Goal: Transaction & Acquisition: Purchase product/service

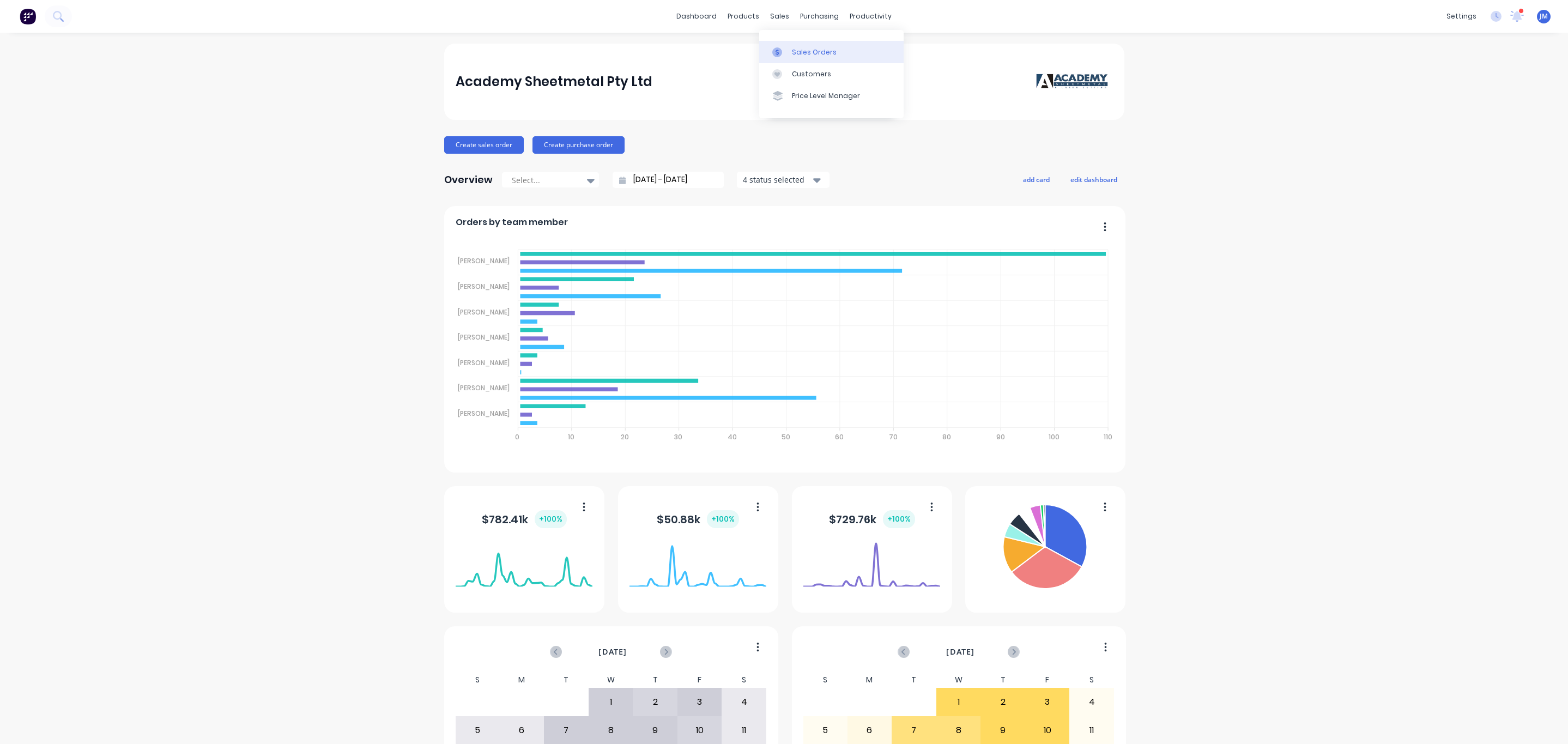
click at [798, 48] on div "Sales Orders" at bounding box center [813, 52] width 44 height 10
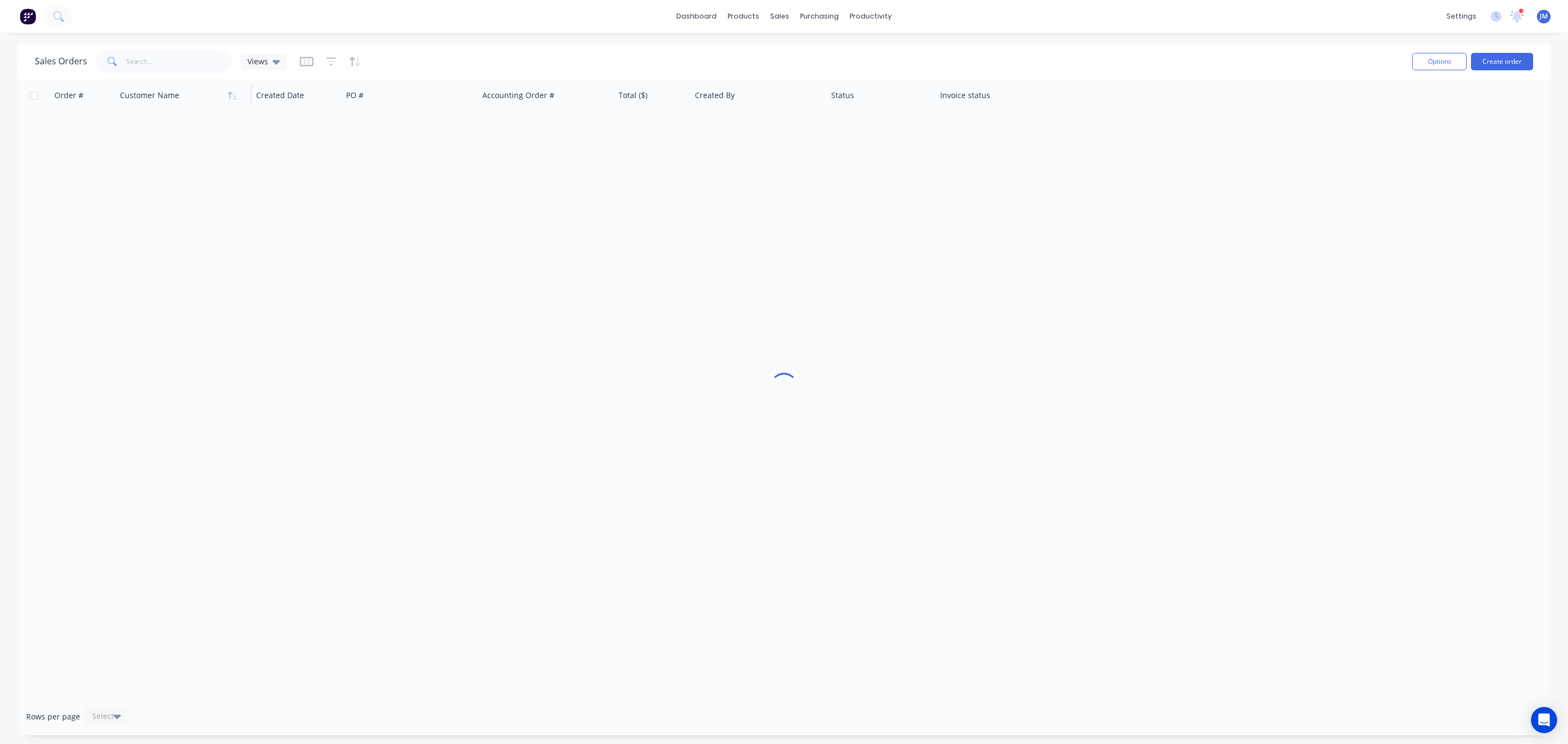
click at [158, 85] on div at bounding box center [180, 95] width 121 height 22
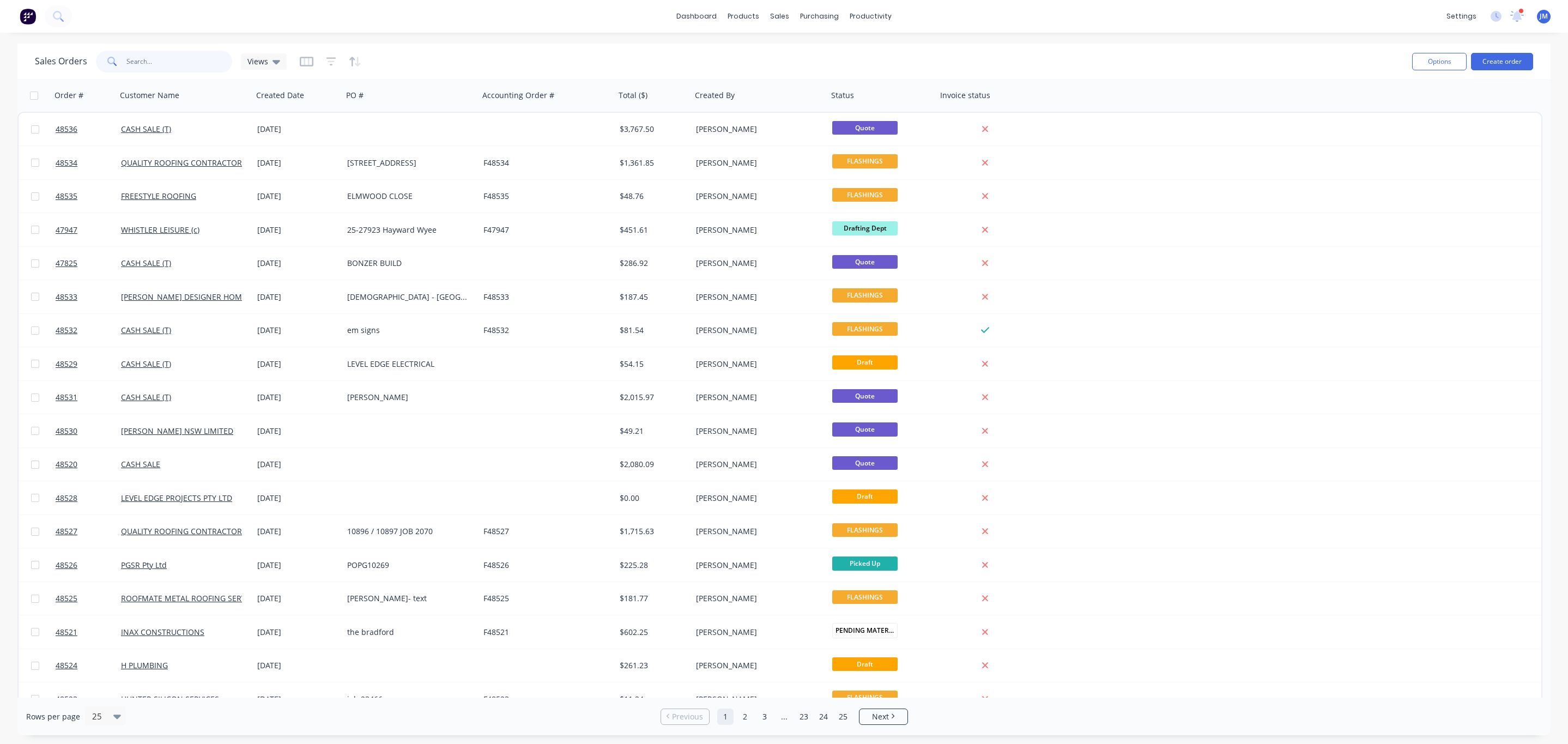
click at [152, 64] on input "text" at bounding box center [180, 61] width 106 height 22
type input "[PERSON_NAME]"
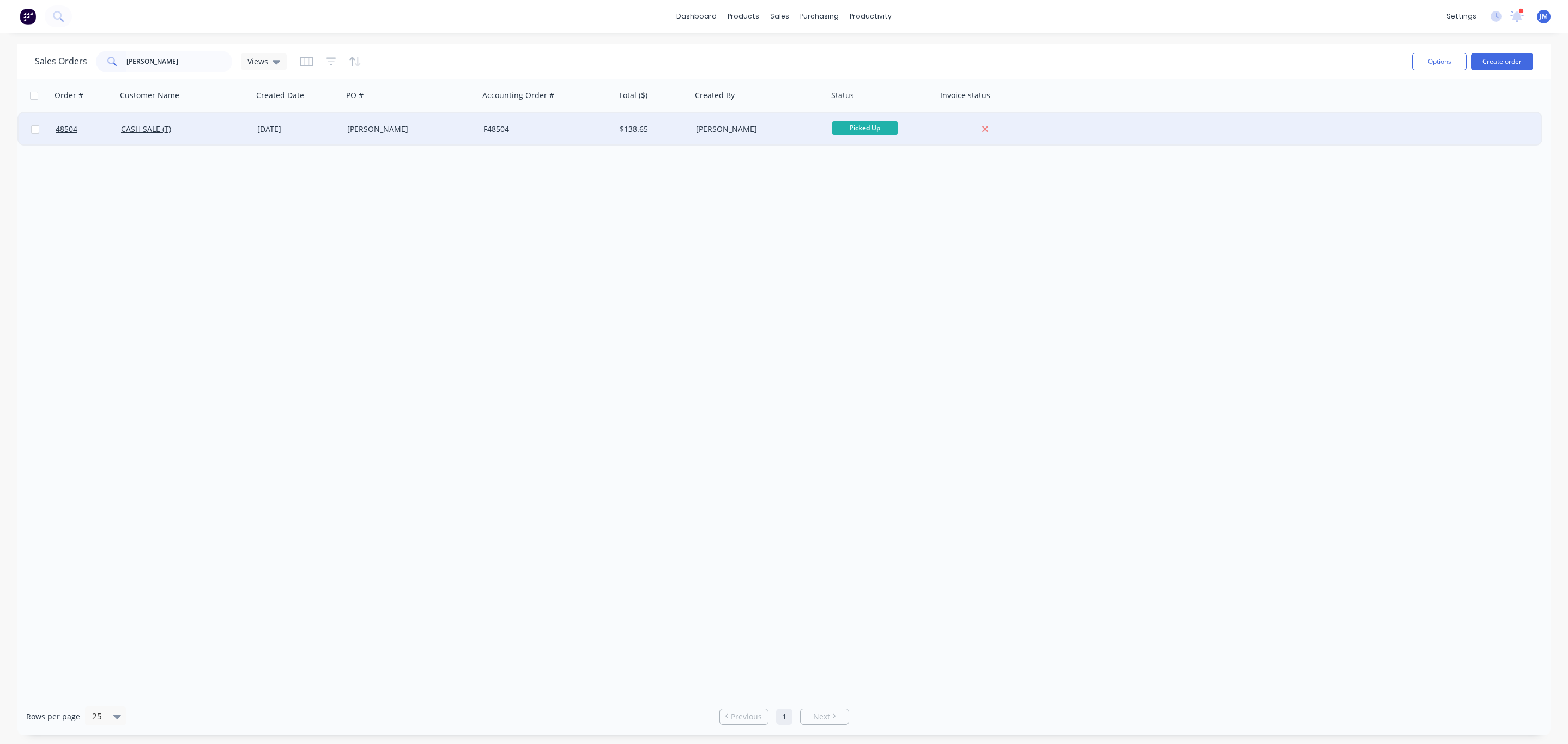
click at [377, 134] on div "[PERSON_NAME]" at bounding box center [411, 129] width 136 height 33
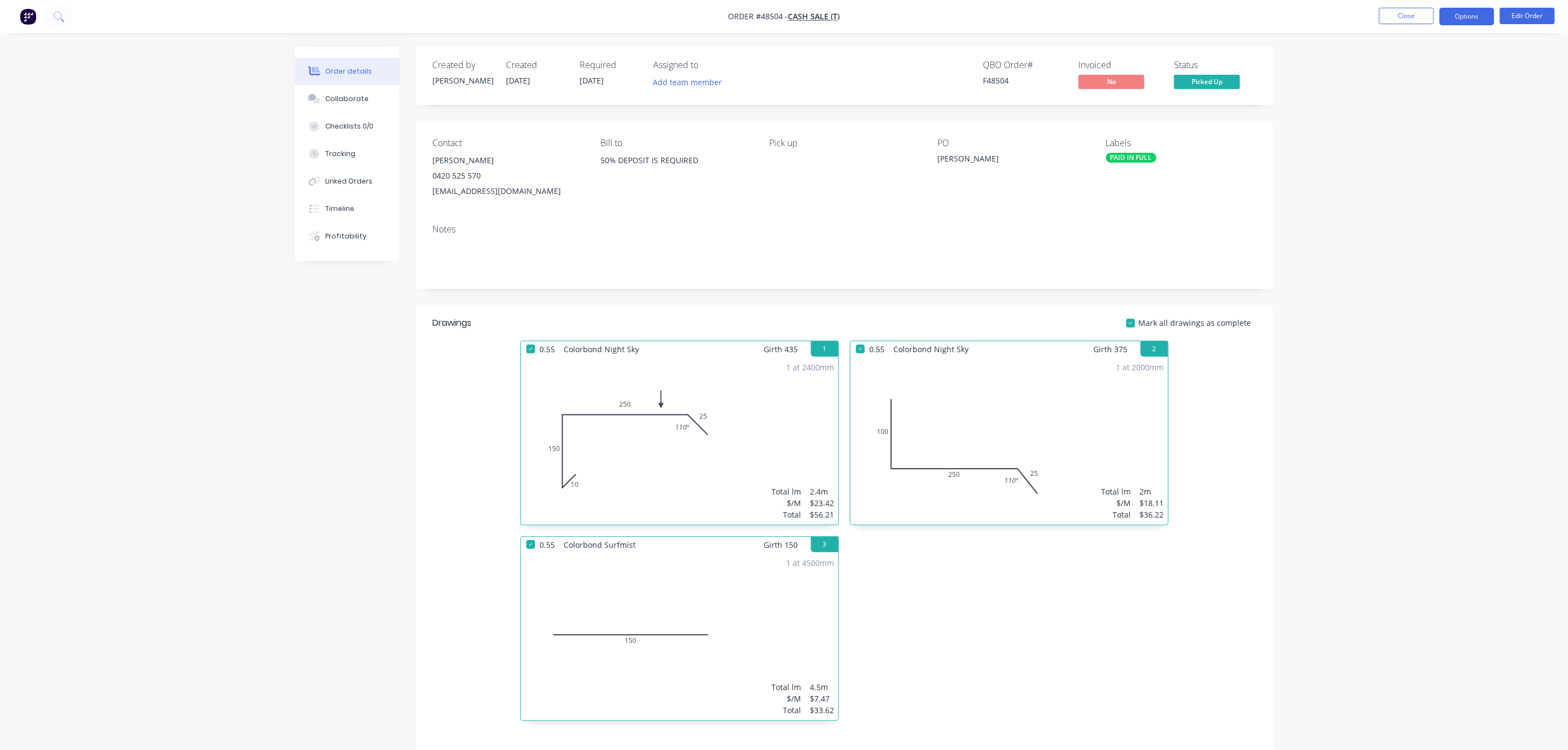
click at [1467, 15] on button "Options" at bounding box center [1467, 16] width 55 height 18
click at [1397, 13] on button "Close" at bounding box center [1406, 15] width 55 height 16
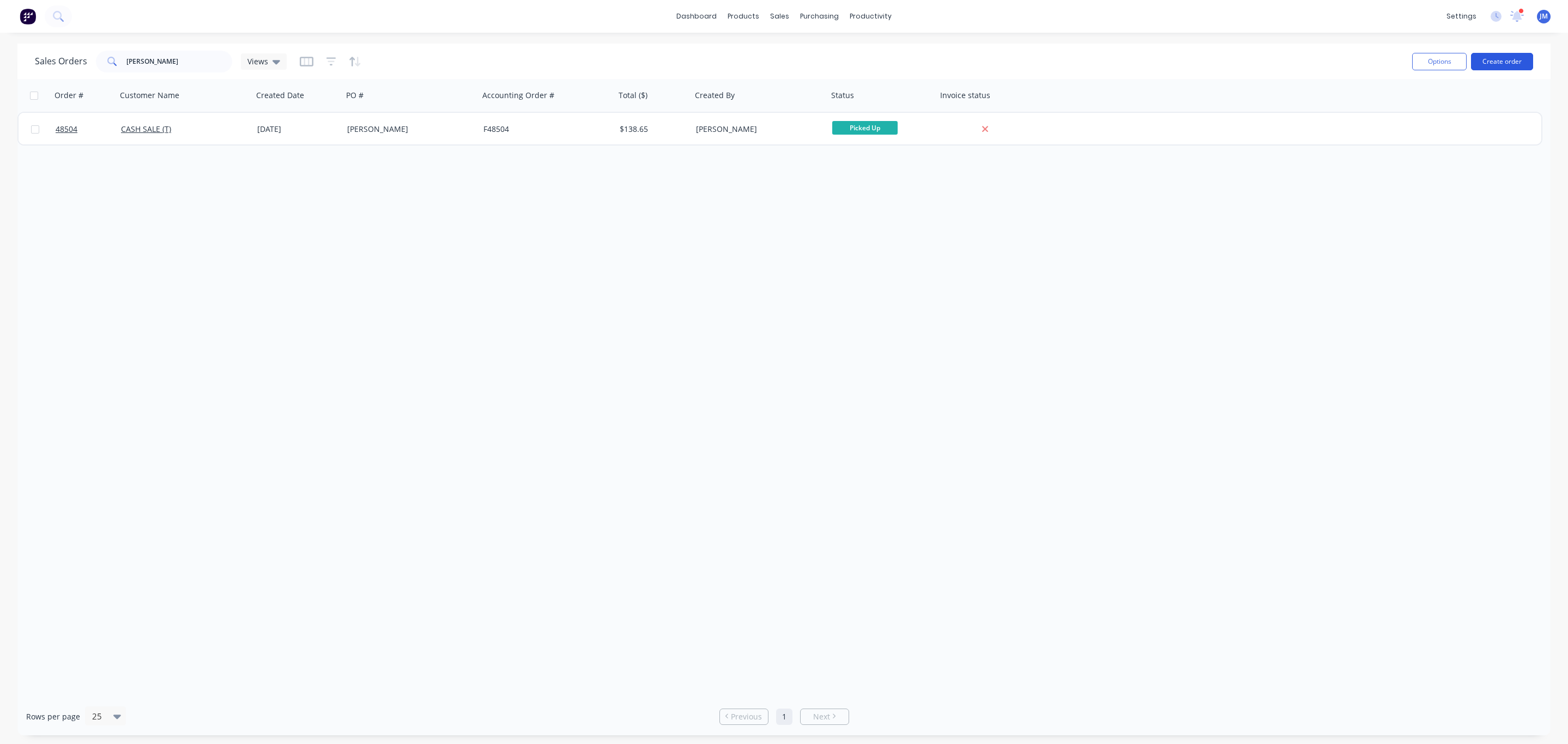
click at [1500, 63] on button "Create order" at bounding box center [1501, 62] width 62 height 18
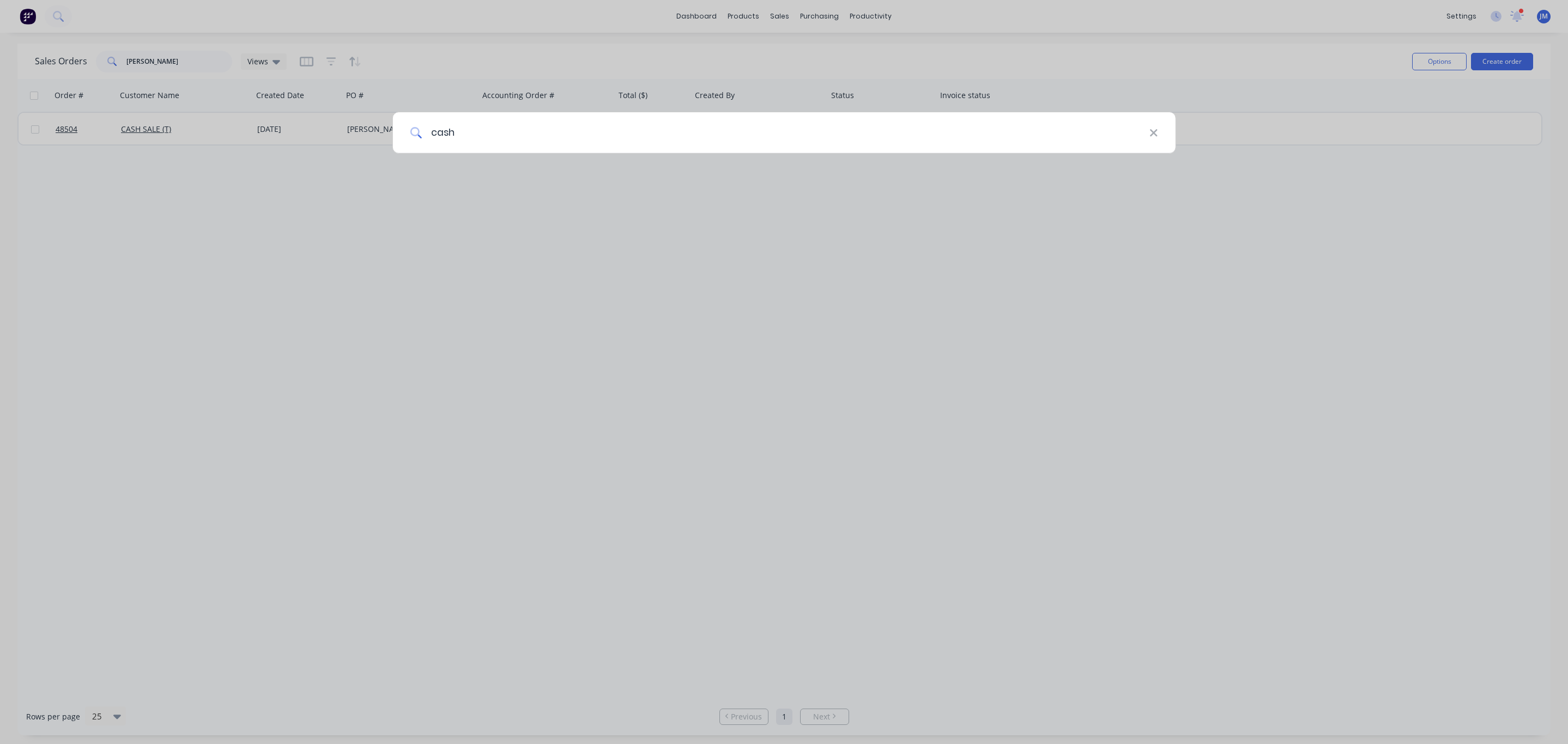
type input "cash"
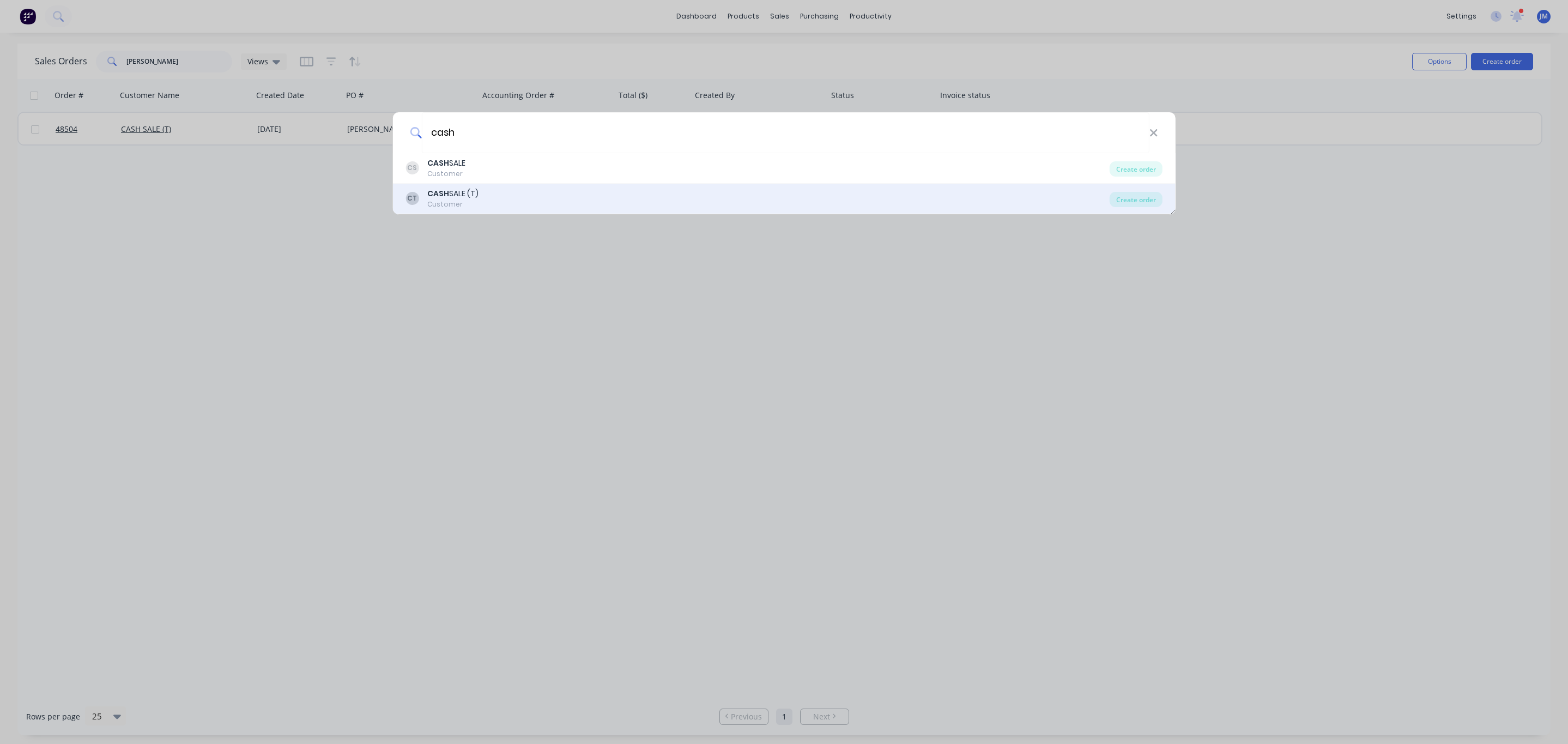
click at [513, 205] on div "CT CASH SALE (T) Customer" at bounding box center [757, 198] width 704 height 21
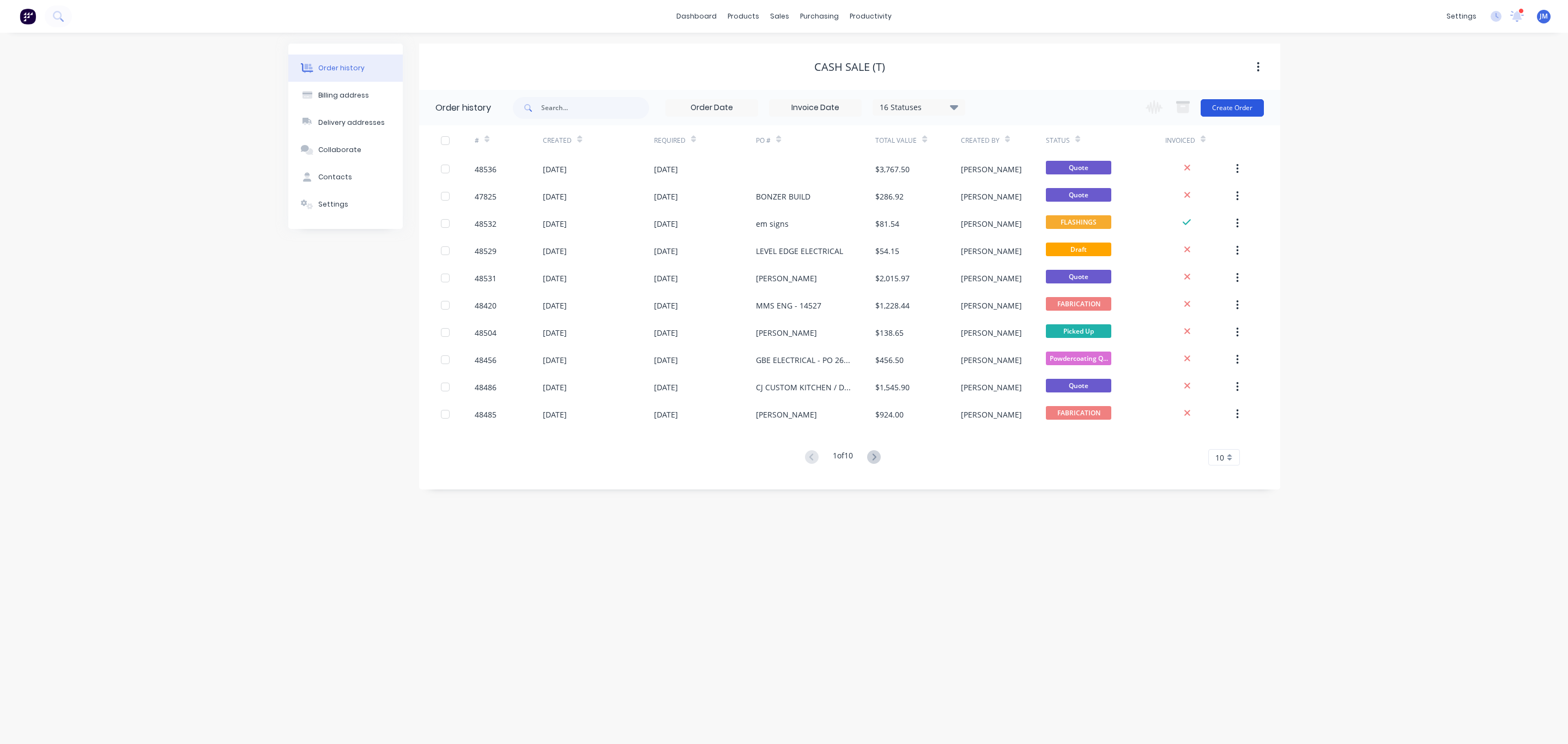
click at [1236, 104] on button "Create Order" at bounding box center [1232, 108] width 63 height 18
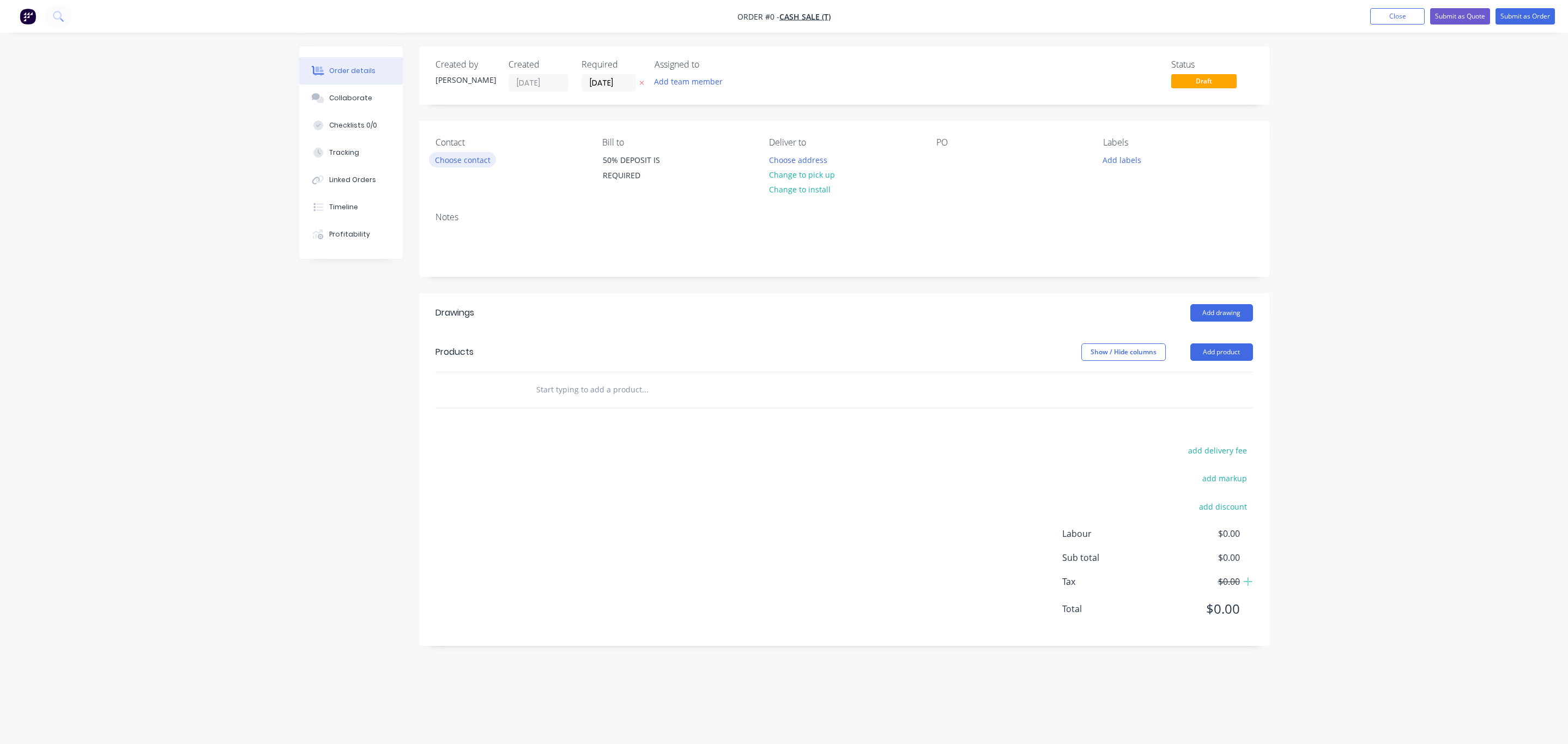
click at [474, 163] on button "Choose contact" at bounding box center [462, 159] width 67 height 14
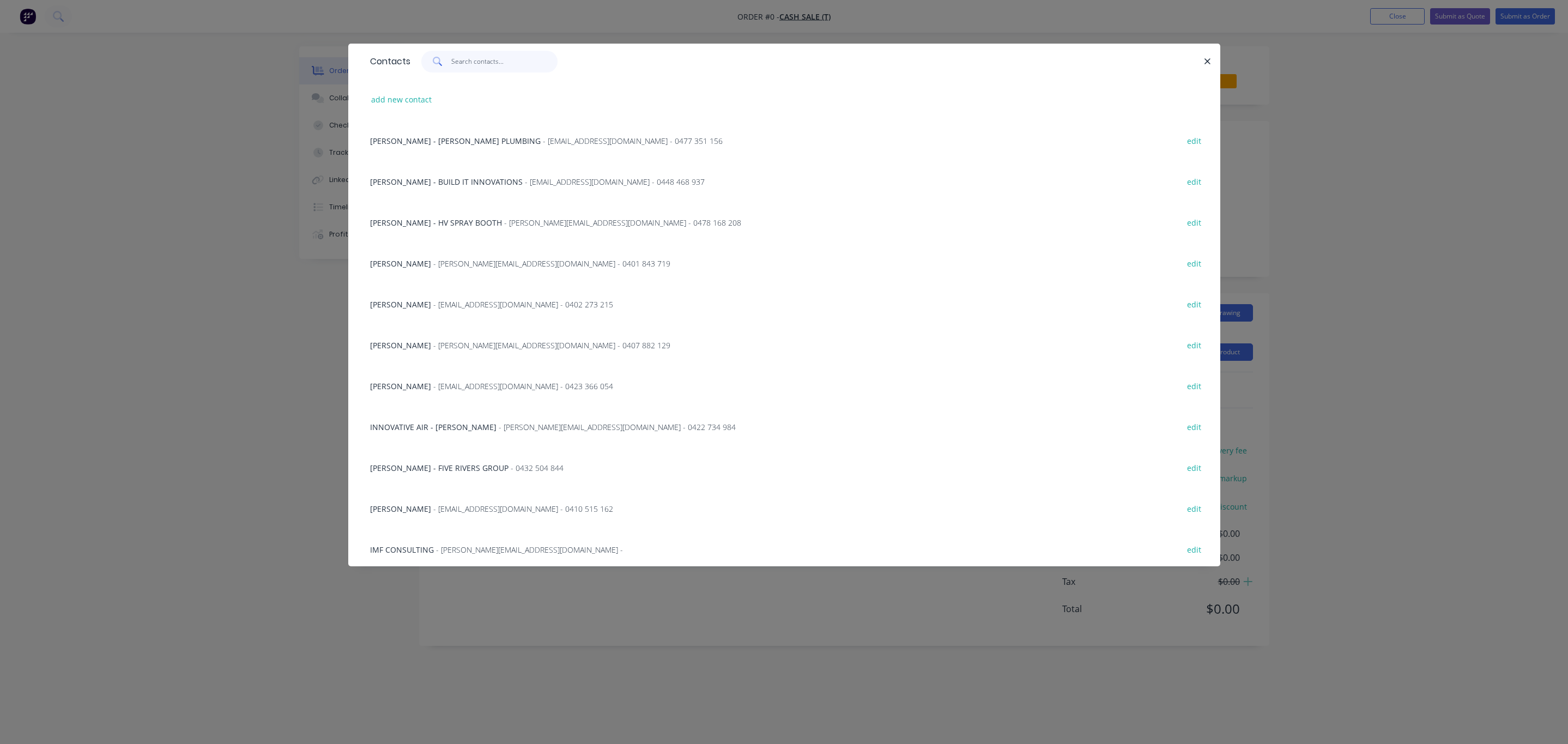
click at [481, 66] on input "text" at bounding box center [504, 61] width 106 height 22
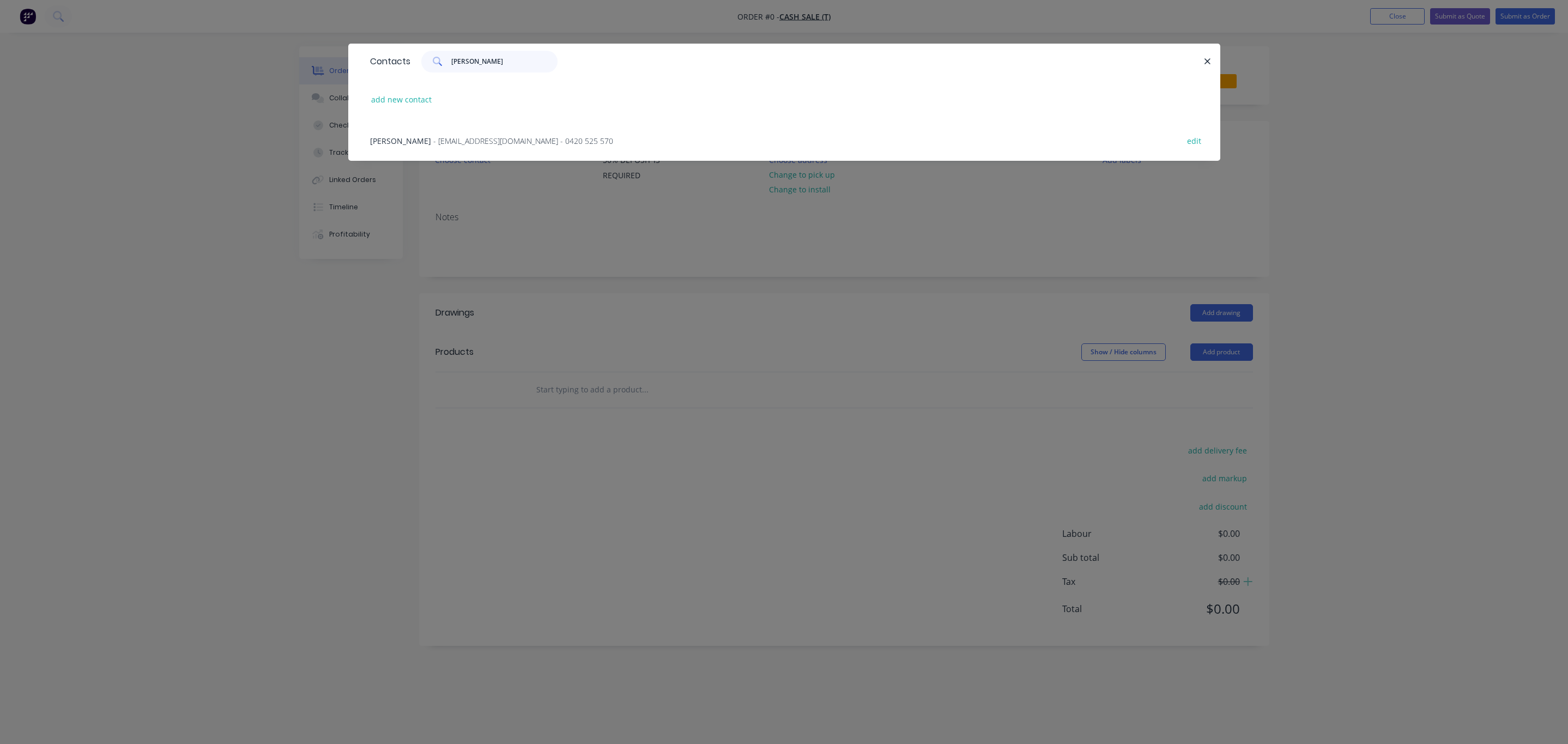
type input "[PERSON_NAME]"
click at [463, 147] on div "[PERSON_NAME] - [EMAIL_ADDRESS][DOMAIN_NAME] - 0420 525 570 edit" at bounding box center [784, 140] width 839 height 41
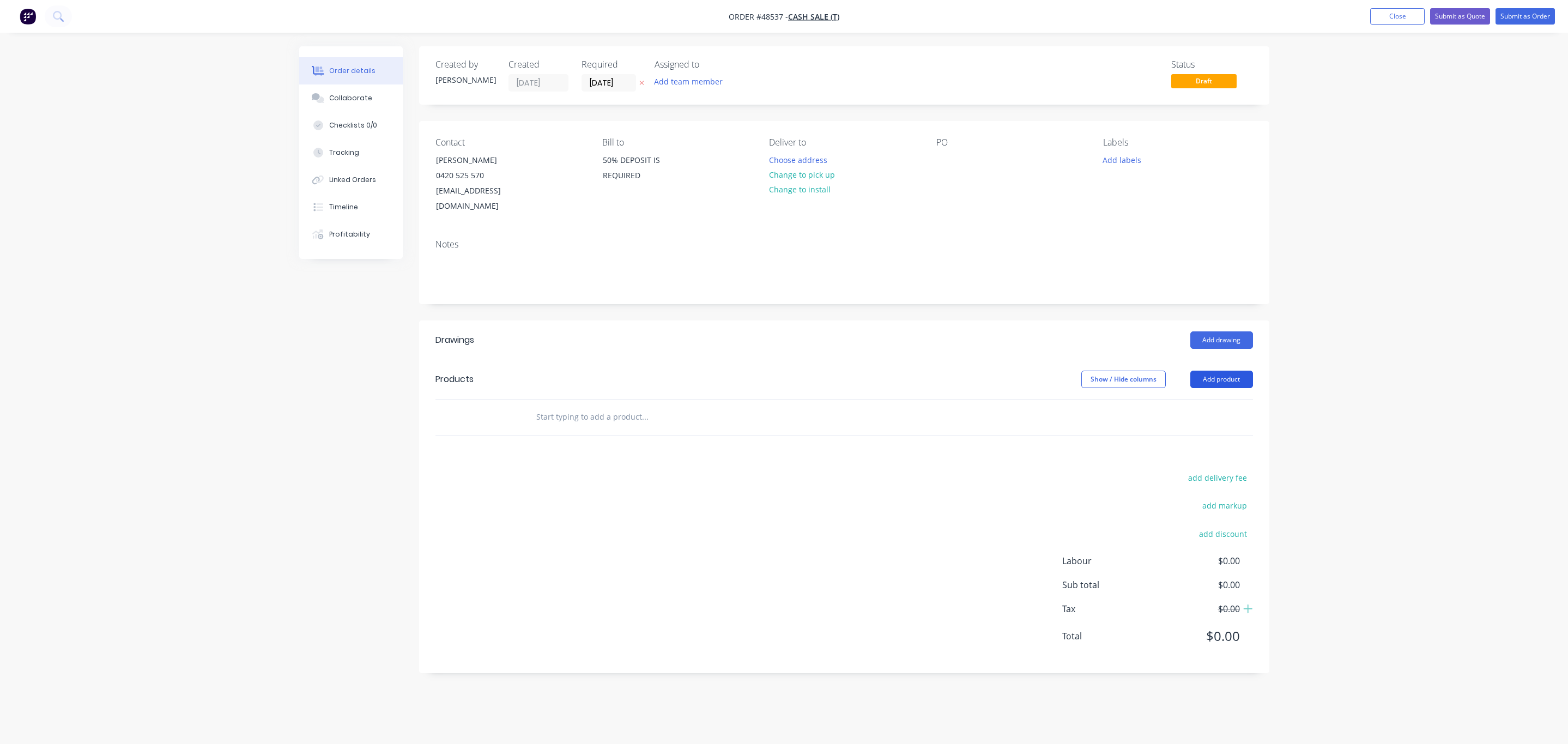
click at [1227, 373] on button "Add product" at bounding box center [1222, 379] width 63 height 18
click at [1203, 399] on div "Product catalogue" at bounding box center [1201, 407] width 84 height 16
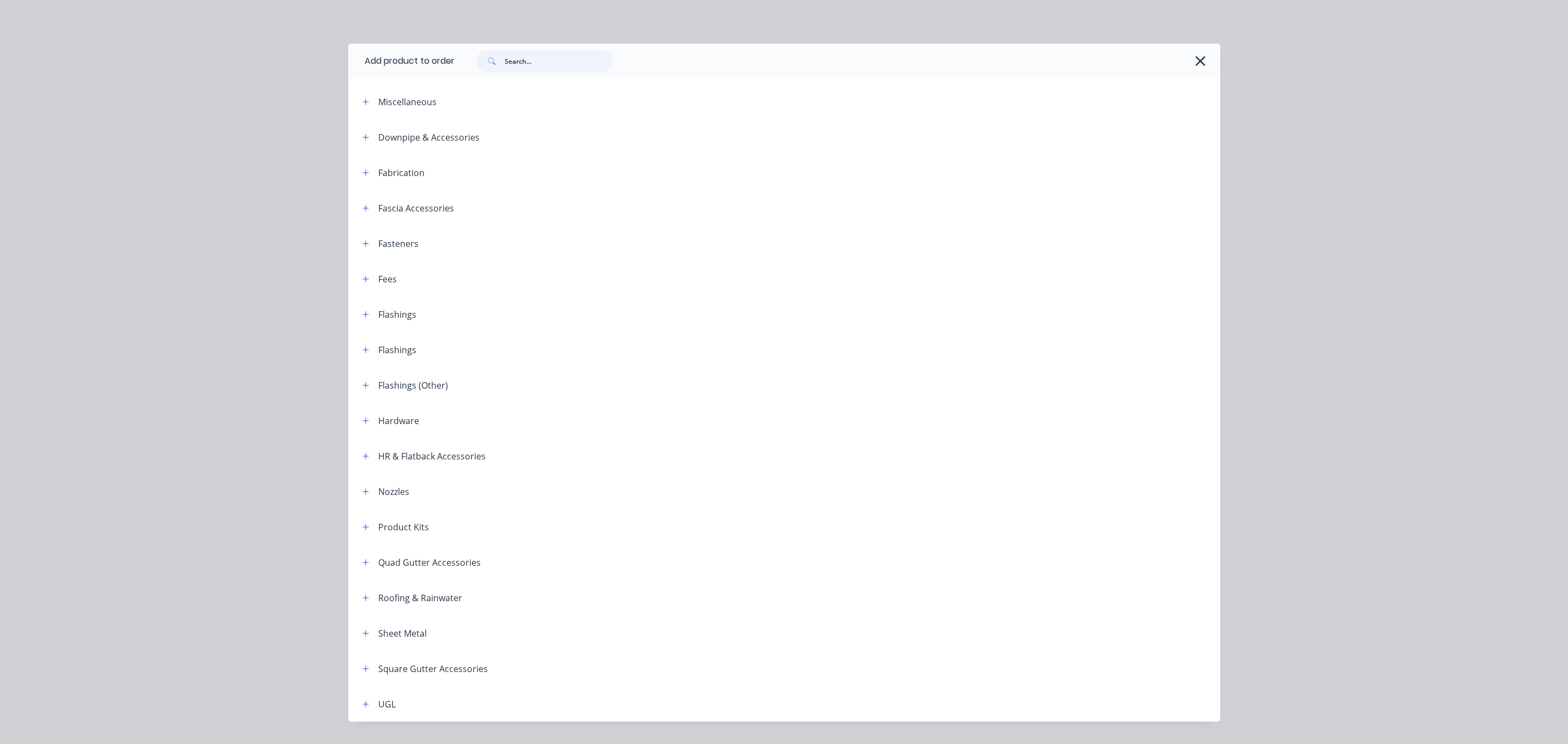
click at [540, 64] on input "text" at bounding box center [559, 60] width 108 height 22
type input "zip"
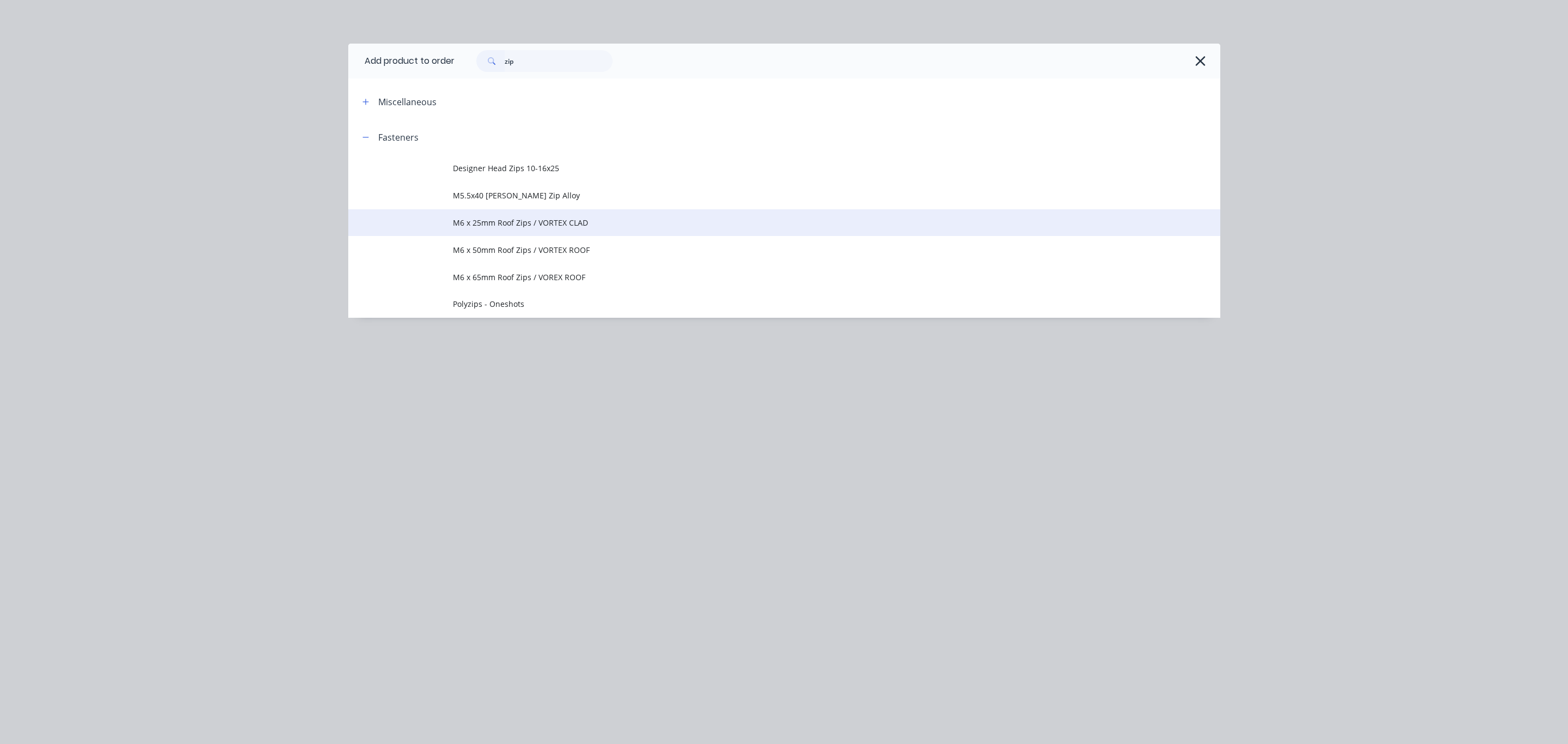
click at [551, 223] on span "M6 x 25mm Roof Zips / VORTEX CLAD" at bounding box center [759, 222] width 614 height 11
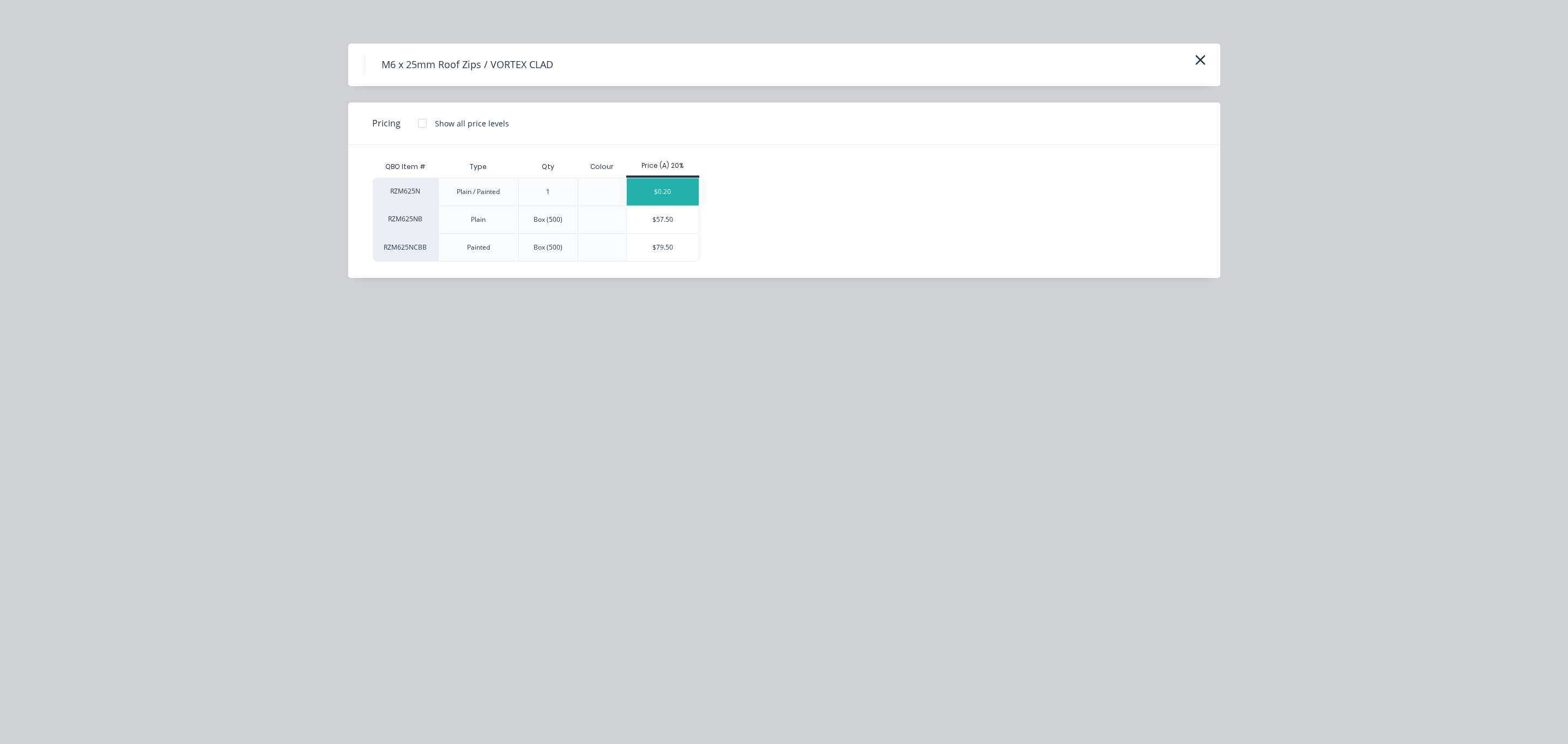
click at [676, 180] on div "$0.20" at bounding box center [663, 192] width 72 height 27
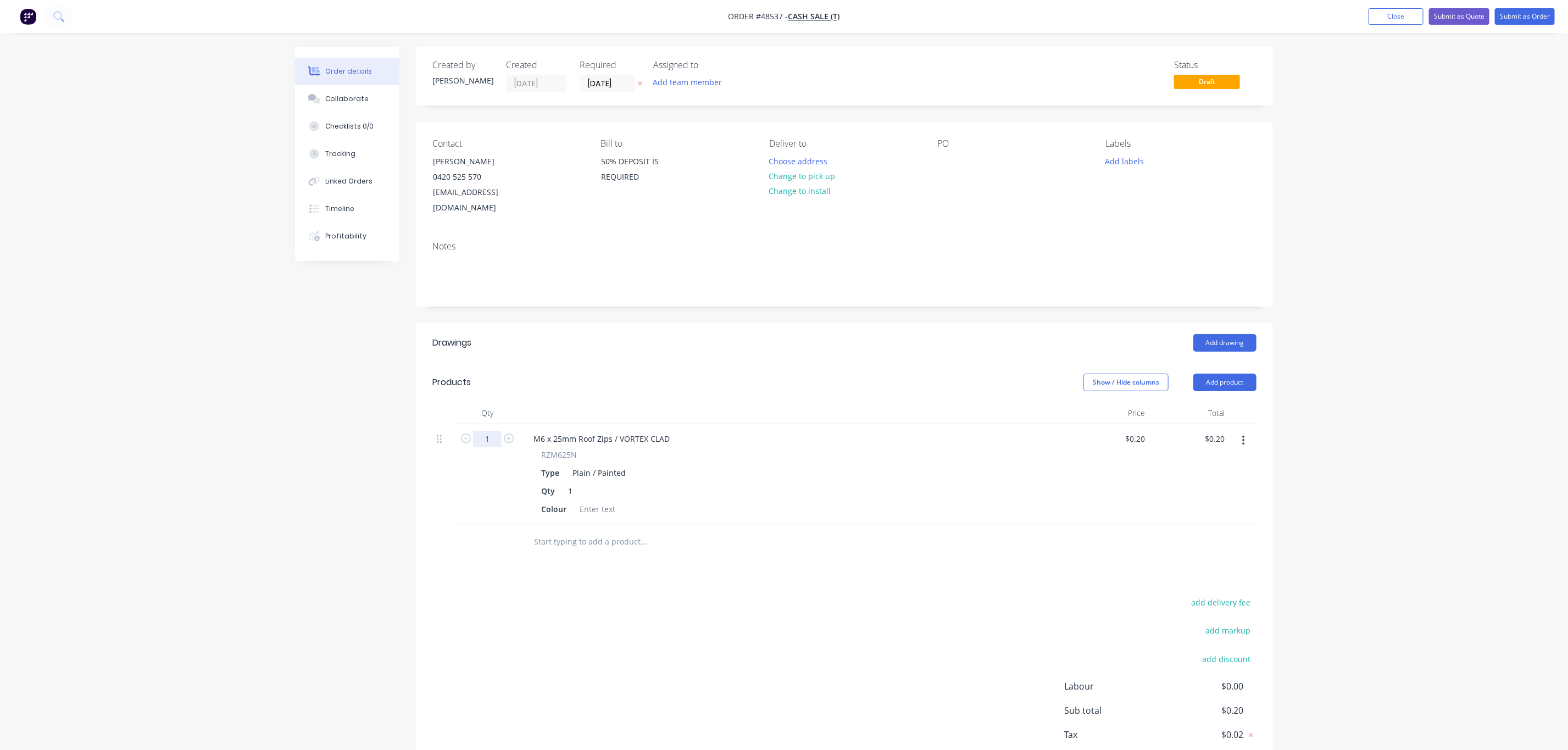
click at [490, 431] on input "1" at bounding box center [487, 439] width 28 height 16
type input "50"
type input "$10.00"
click at [601, 502] on div at bounding box center [597, 509] width 45 height 16
click at [1517, 11] on button "Submit as Order" at bounding box center [1525, 16] width 60 height 16
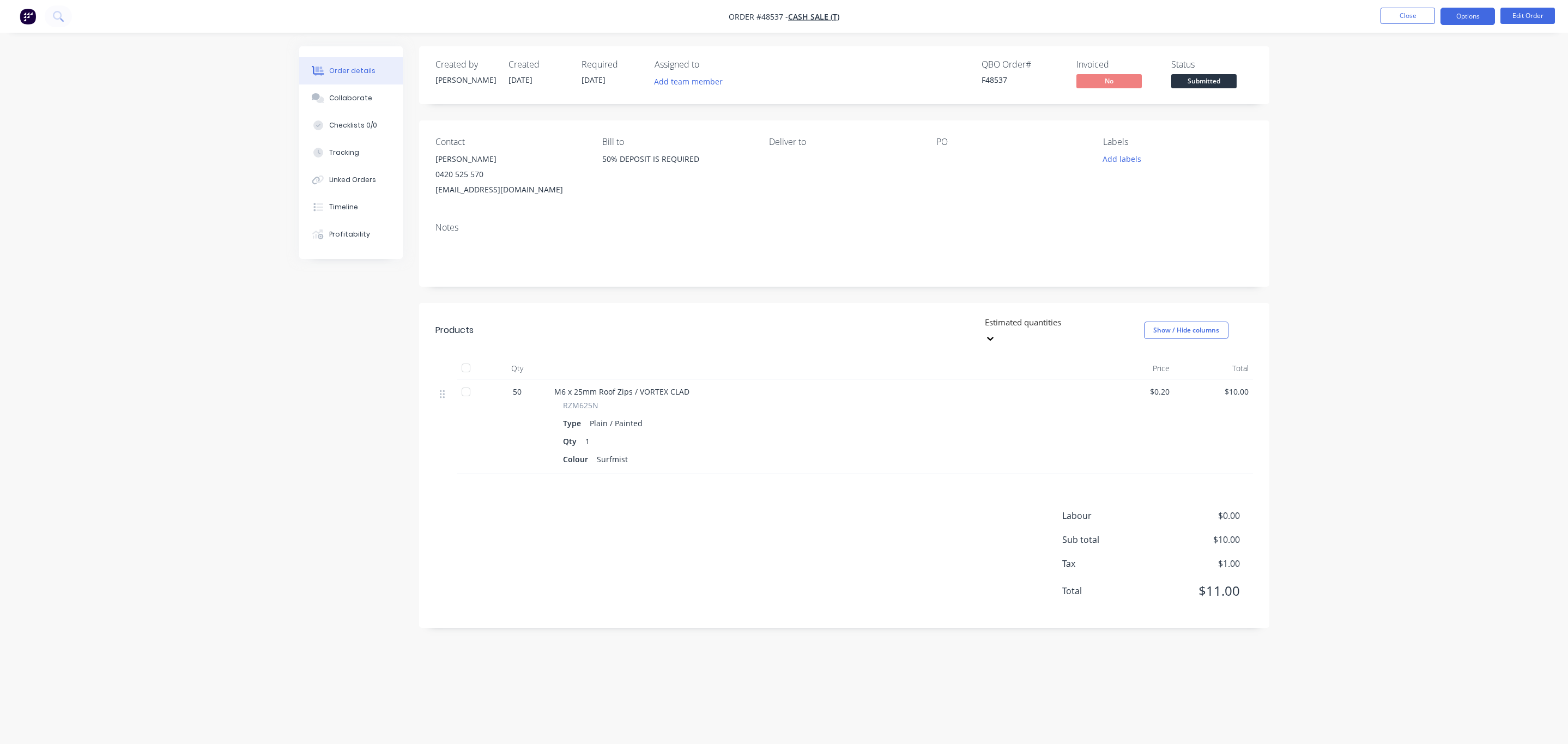
click at [1455, 14] on button "Options" at bounding box center [1467, 16] width 55 height 18
click at [1452, 72] on div "Invoice" at bounding box center [1434, 66] width 101 height 16
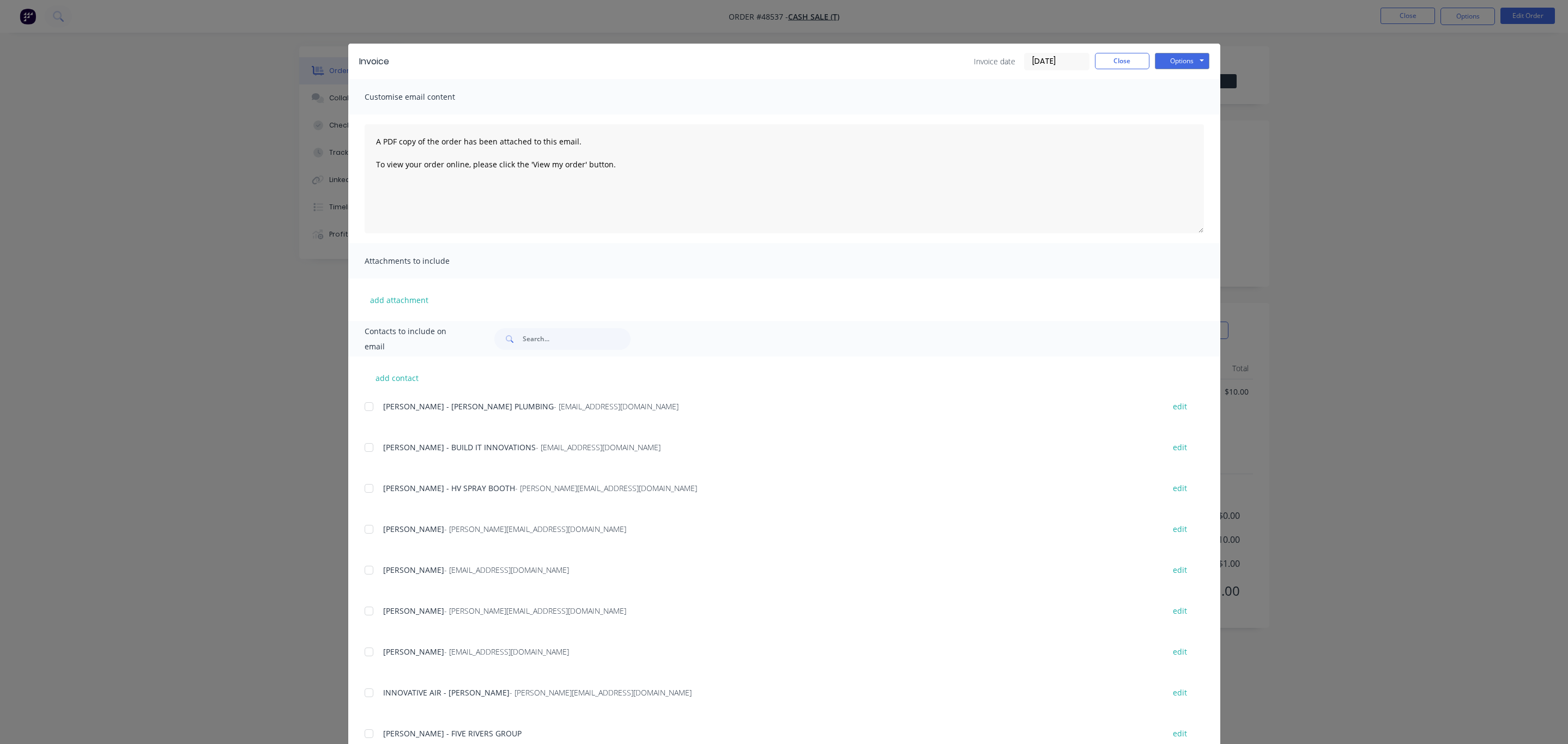
click at [1170, 48] on div "Invoice Invoice date [DATE] Close Options Preview Print Email" at bounding box center [784, 61] width 872 height 35
click at [1168, 64] on button "Options" at bounding box center [1182, 61] width 55 height 16
click at [1167, 101] on button "Print" at bounding box center [1189, 98] width 70 height 18
click at [1116, 57] on button "Close" at bounding box center [1122, 61] width 55 height 16
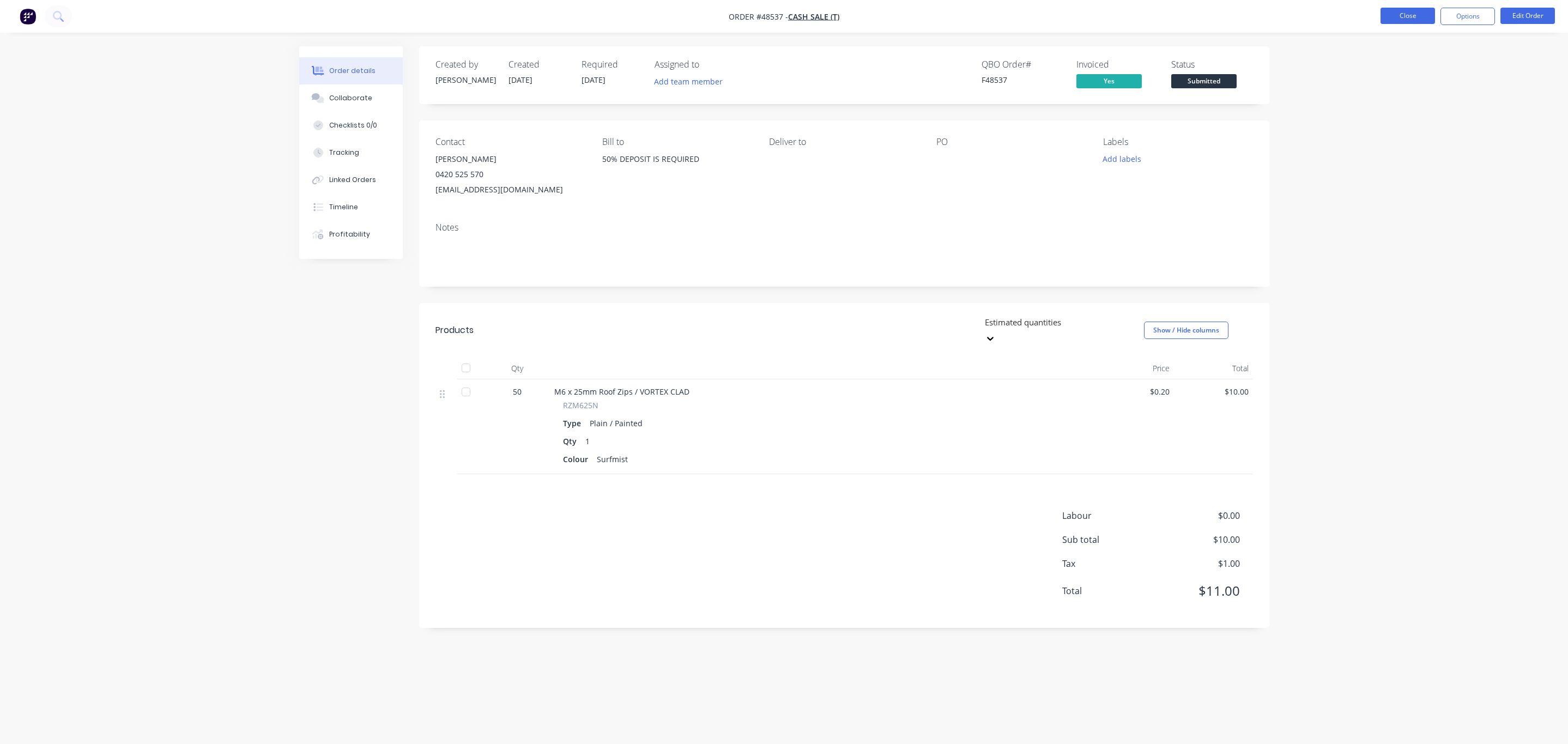
click at [1398, 16] on button "Close" at bounding box center [1408, 15] width 55 height 16
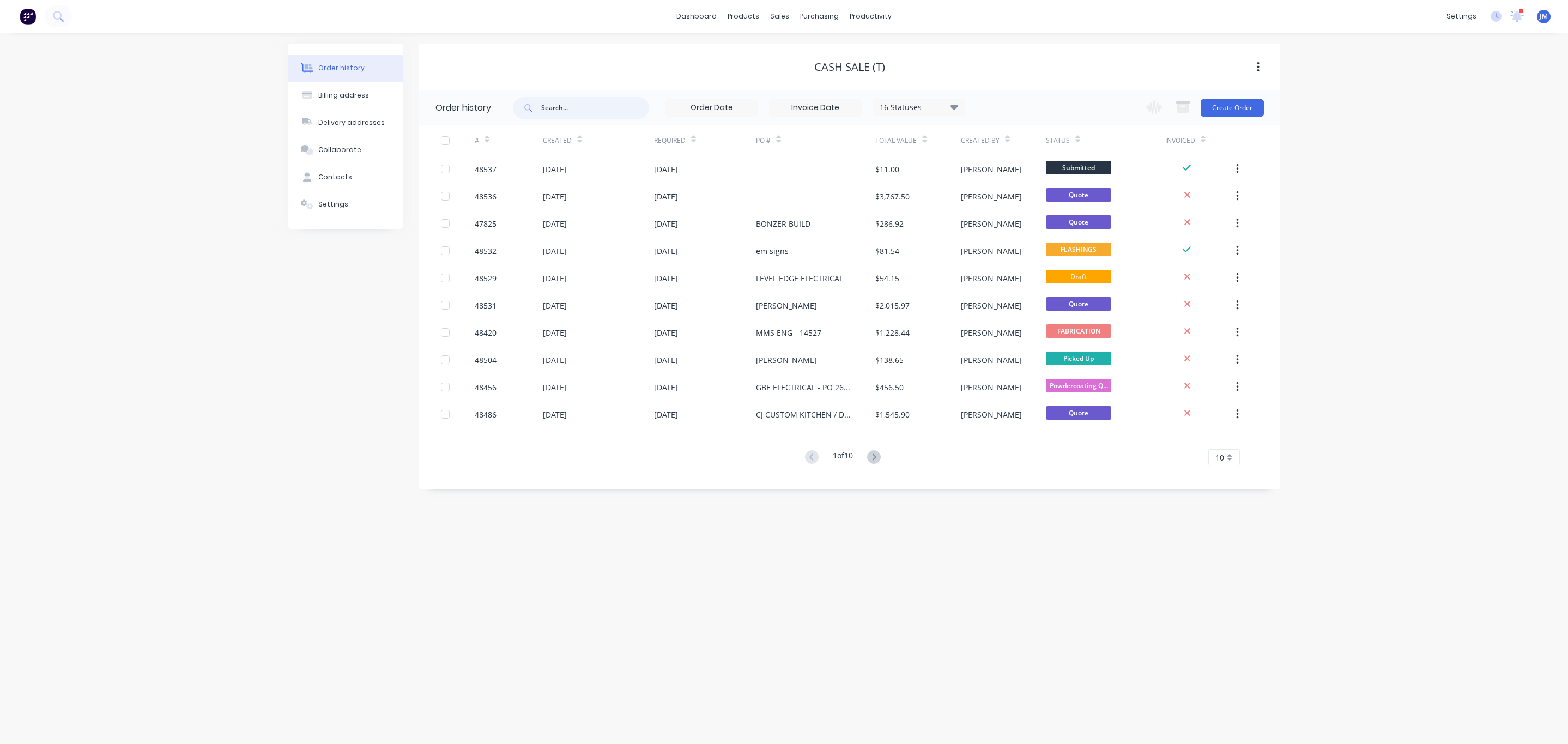
click at [570, 101] on input "text" at bounding box center [595, 107] width 108 height 22
type input "modus"
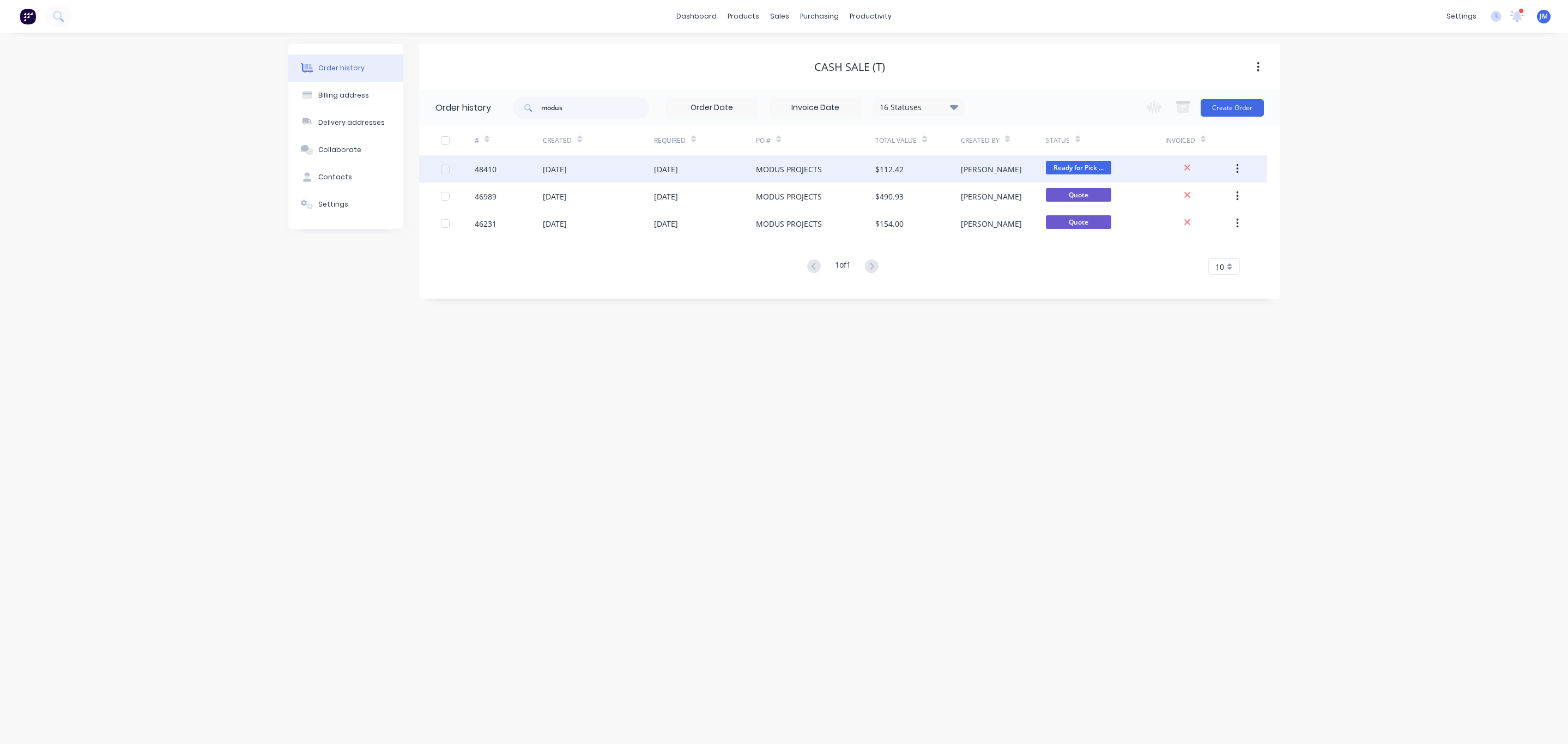
click at [743, 171] on div "[DATE]" at bounding box center [705, 169] width 102 height 27
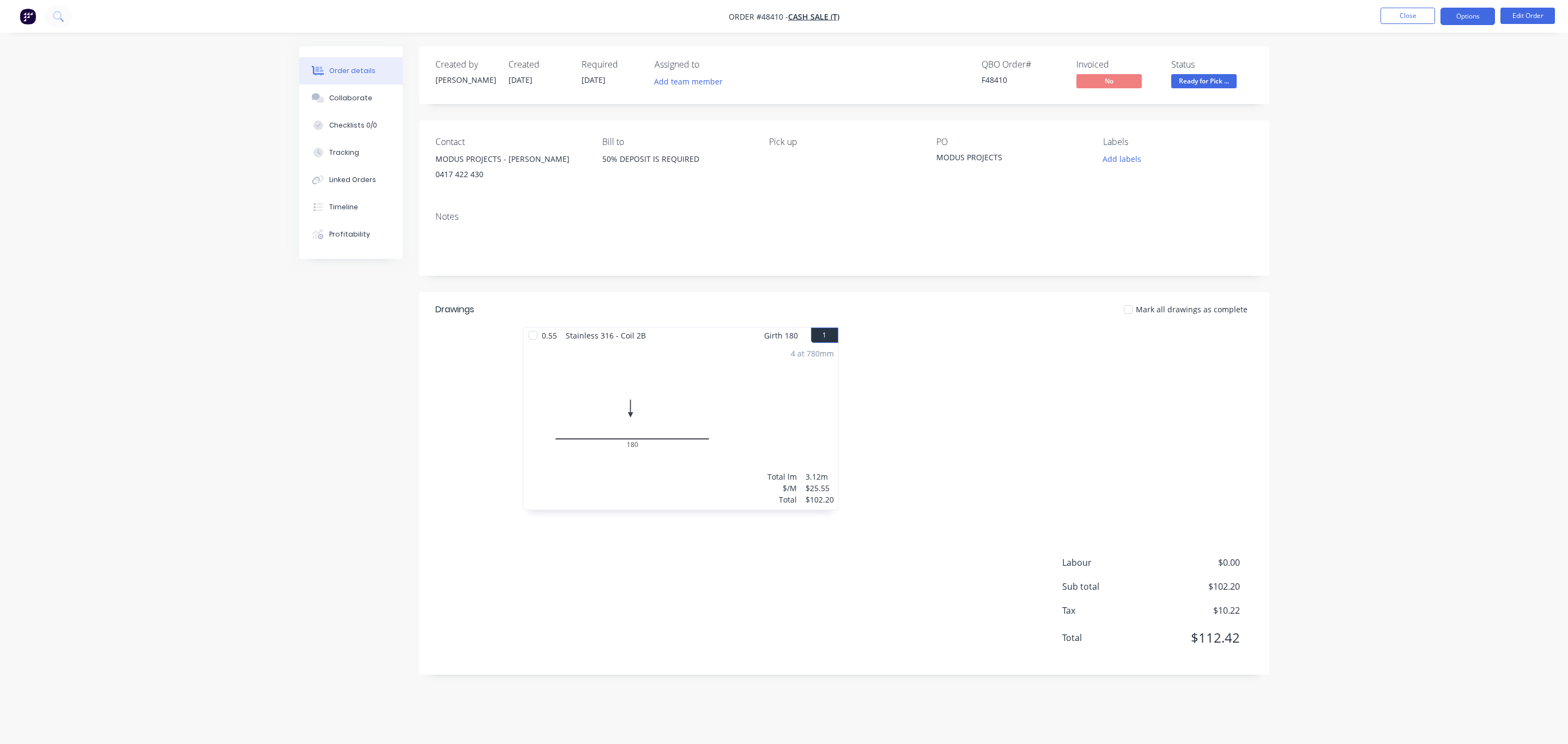
click at [1479, 19] on button "Options" at bounding box center [1467, 16] width 55 height 18
click at [1454, 57] on button "Invoice" at bounding box center [1434, 65] width 120 height 22
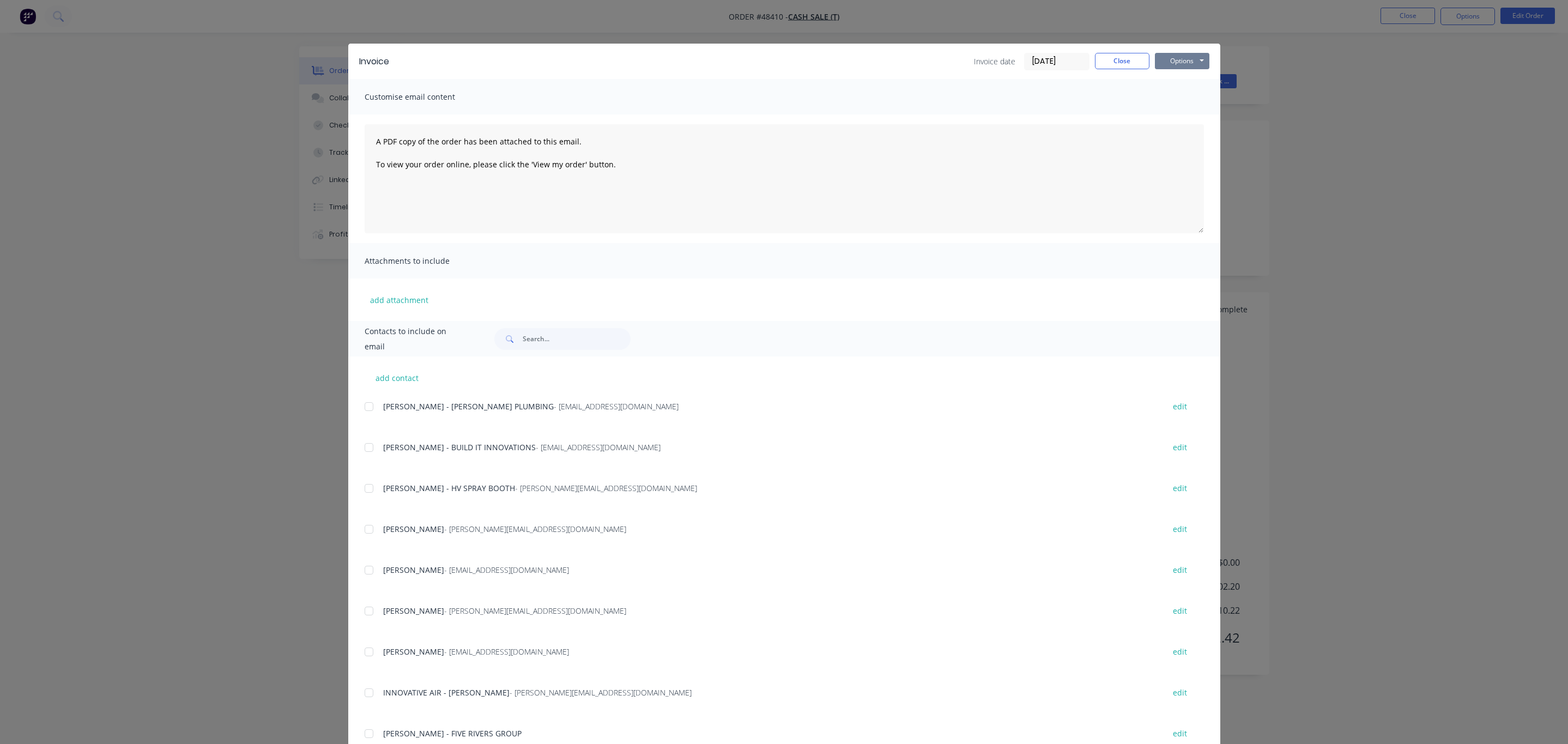
click at [1168, 57] on button "Options" at bounding box center [1182, 61] width 55 height 16
click at [1176, 97] on button "Print" at bounding box center [1189, 98] width 70 height 18
